Goal: Find contact information: Find contact information

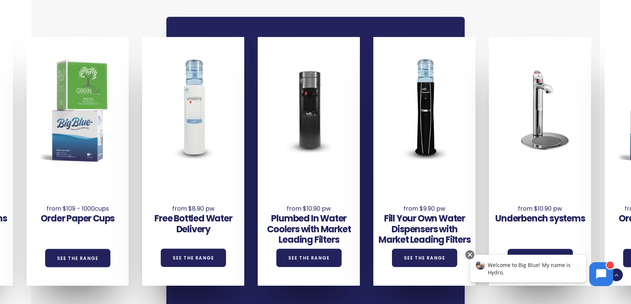
scroll to position [522, 0]
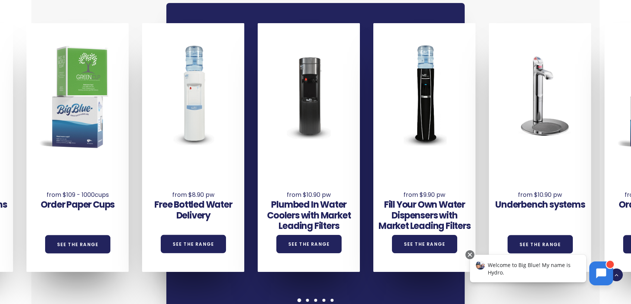
drag, startPoint x: 598, startPoint y: 276, endPoint x: 595, endPoint y: 431, distance: 155.5
click at [598, 276] on icon at bounding box center [601, 273] width 10 height 10
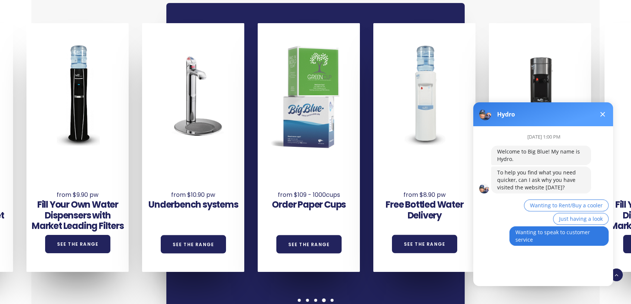
click at [546, 233] on span "Wanting to speak to customer service" at bounding box center [552, 235] width 75 height 15
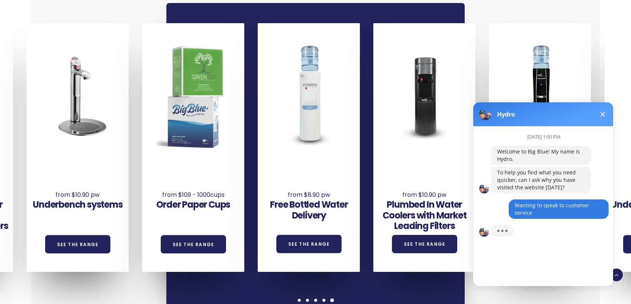
scroll to position [4, 0]
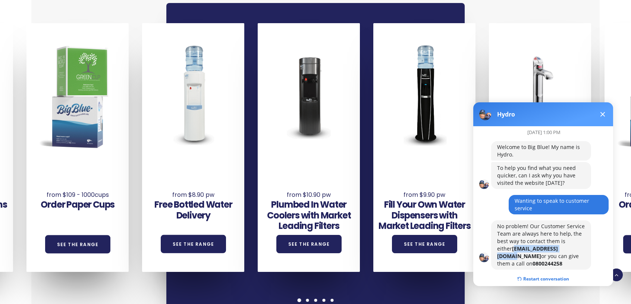
drag, startPoint x: 554, startPoint y: 249, endPoint x: 496, endPoint y: 248, distance: 58.6
click at [496, 248] on div "No problem! Our Customer Service Team are always here to help, the best way to …" at bounding box center [541, 244] width 100 height 49
copy b "Coolers@bigblue.co.n"
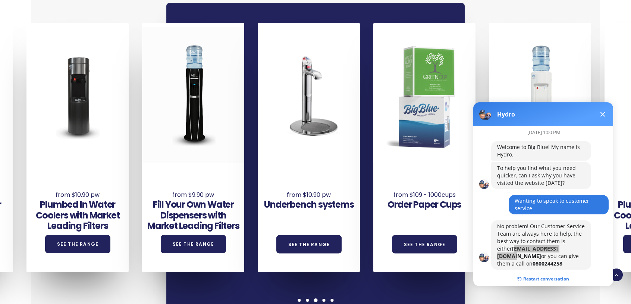
click at [200, 113] on div at bounding box center [193, 95] width 102 height 136
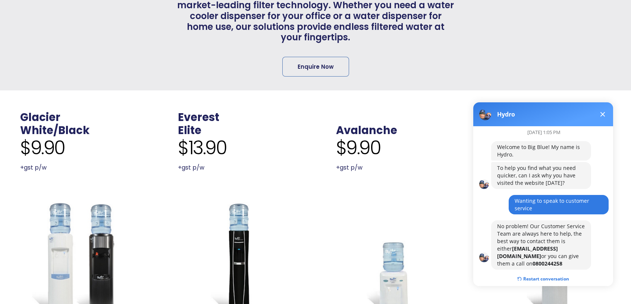
scroll to position [224, 0]
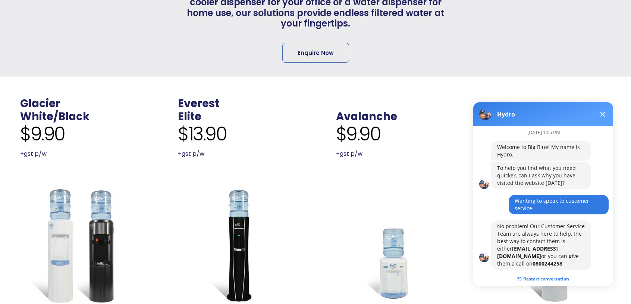
click at [606, 115] on button at bounding box center [602, 114] width 9 height 9
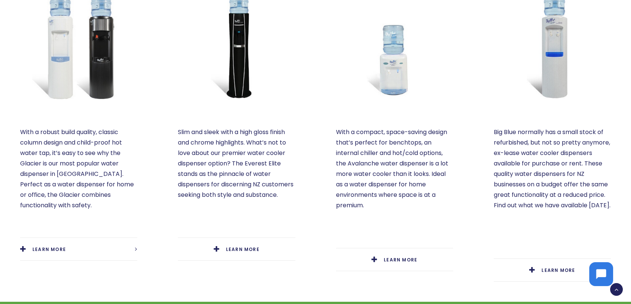
scroll to position [373, 0]
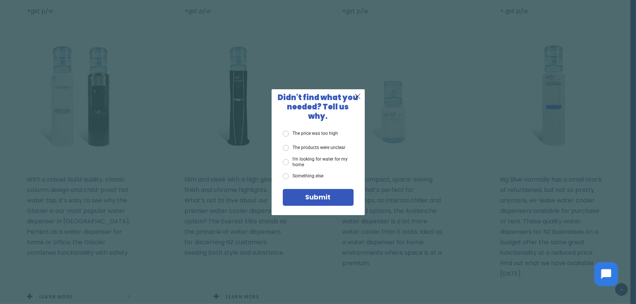
click at [300, 80] on div "X Didn't find what you needed? Tell us why. The price was too high The products…" at bounding box center [318, 152] width 636 height 304
click at [358, 100] on span "X" at bounding box center [358, 95] width 7 height 9
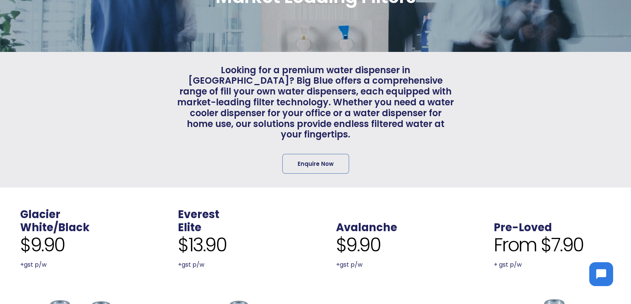
scroll to position [0, 0]
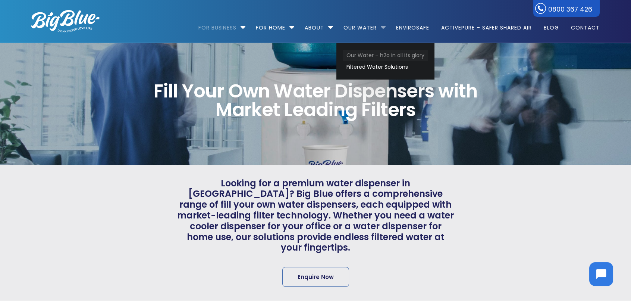
click at [373, 58] on link "Our Water – h2o in all its glory" at bounding box center [385, 56] width 85 height 12
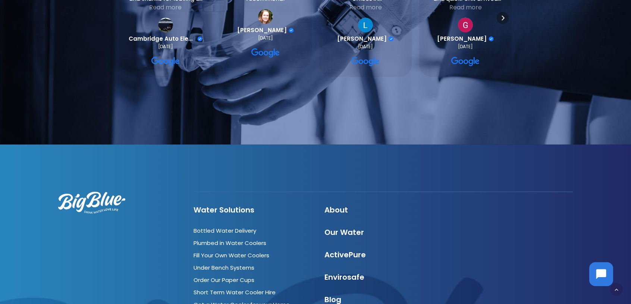
scroll to position [2536, 0]
